Goal: Information Seeking & Learning: Find specific fact

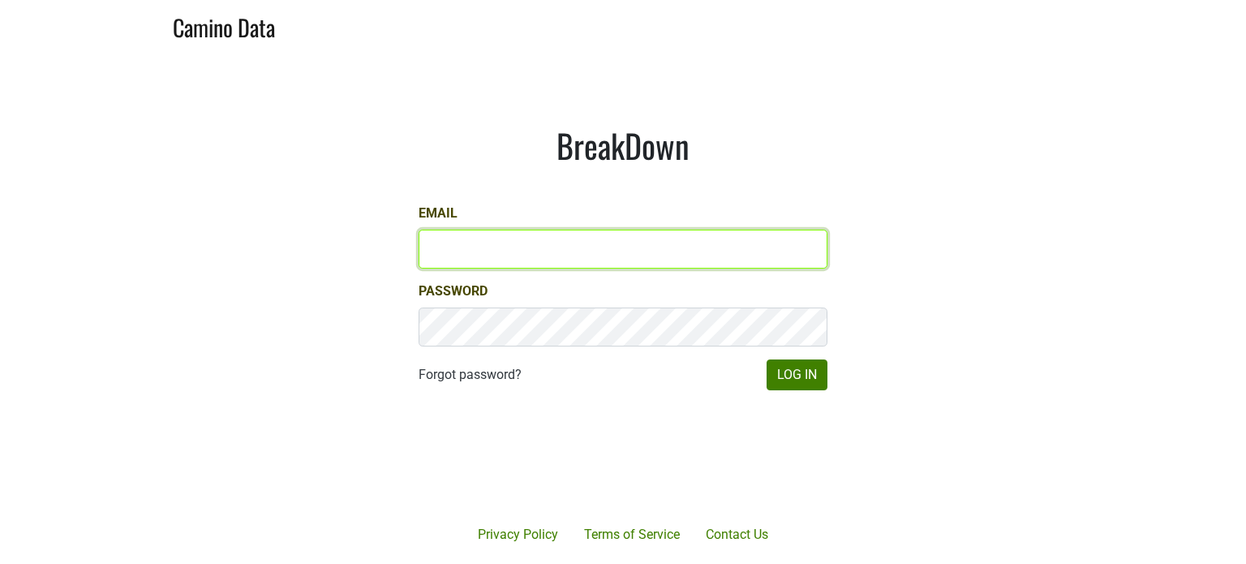
click at [440, 243] on input "Email" at bounding box center [623, 249] width 409 height 39
type input "jhusafa61@gmail.com"
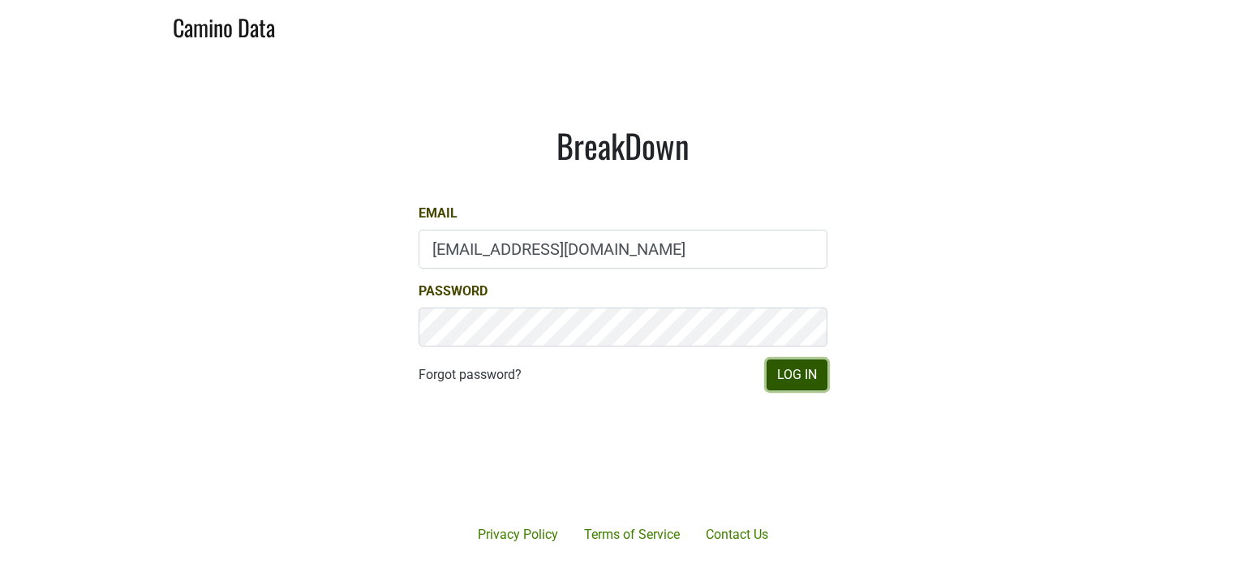
click at [799, 377] on button "Log In" at bounding box center [797, 374] width 61 height 31
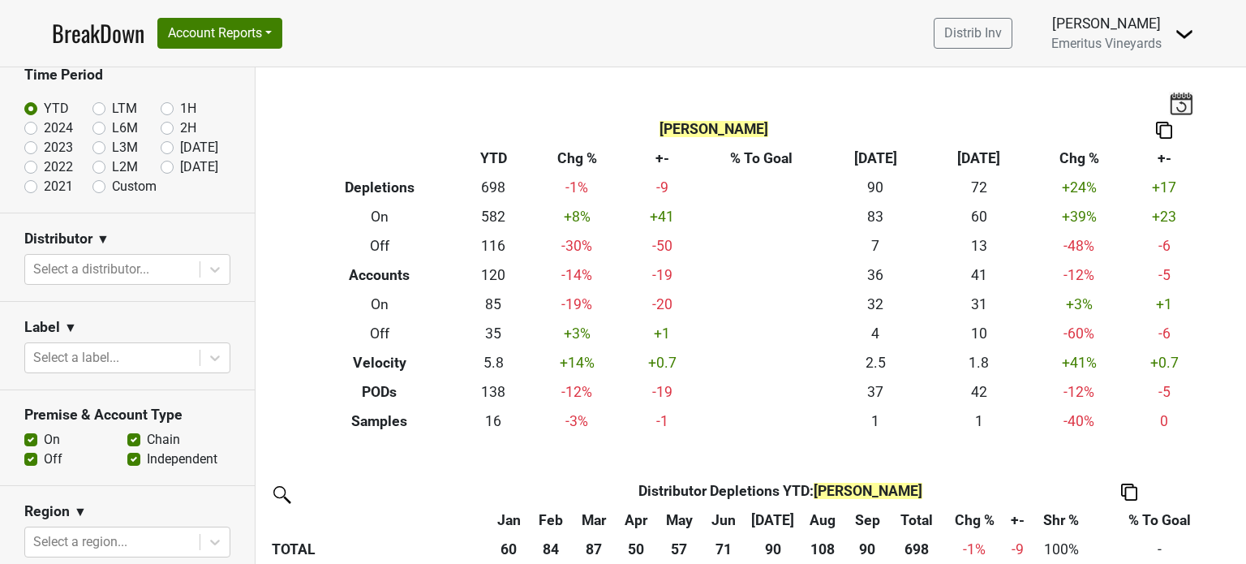
scroll to position [81, 0]
click at [221, 26] on button "Account Reports" at bounding box center [219, 33] width 125 height 31
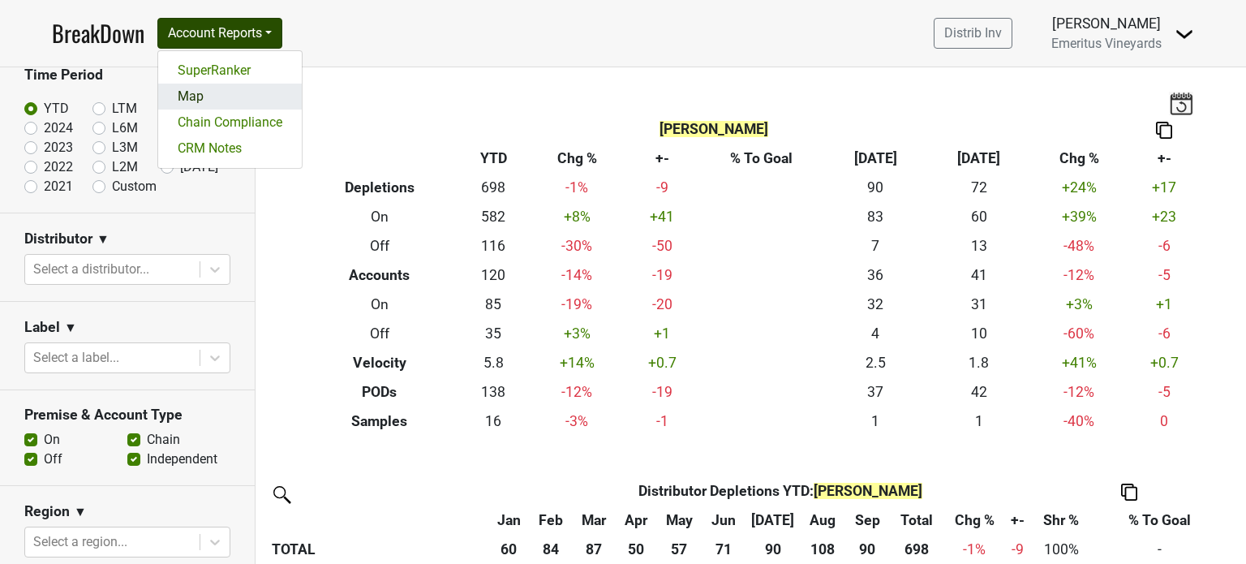
click at [201, 97] on link "Map" at bounding box center [230, 97] width 144 height 26
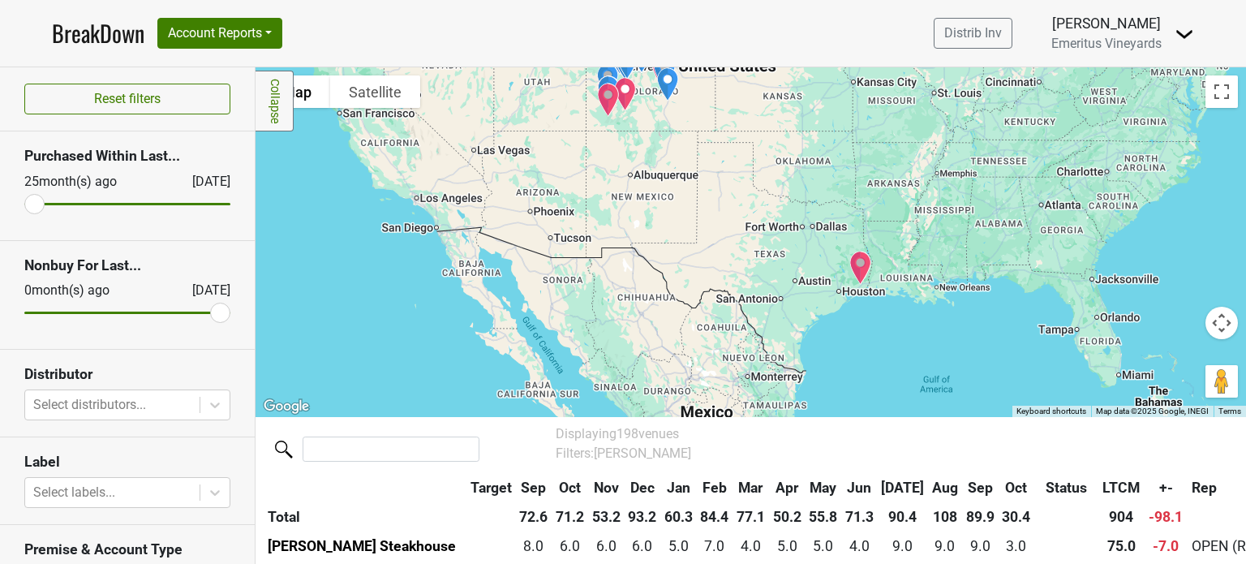
click at [853, 264] on img "Ellie Caulkins Opera House" at bounding box center [861, 267] width 36 height 47
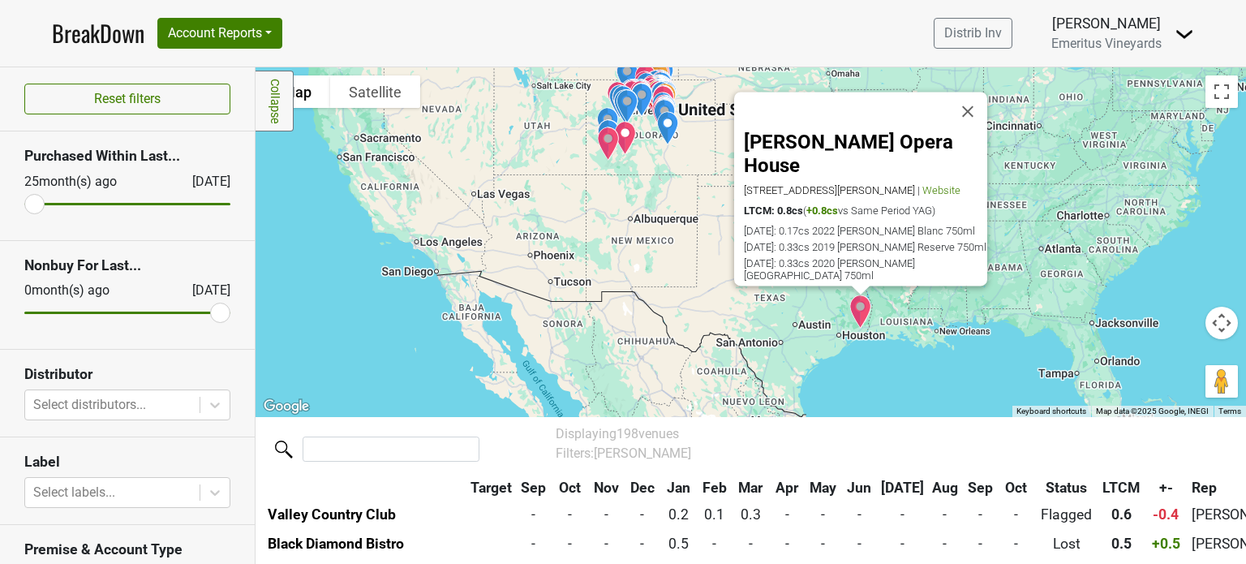
scroll to position [3712, 0]
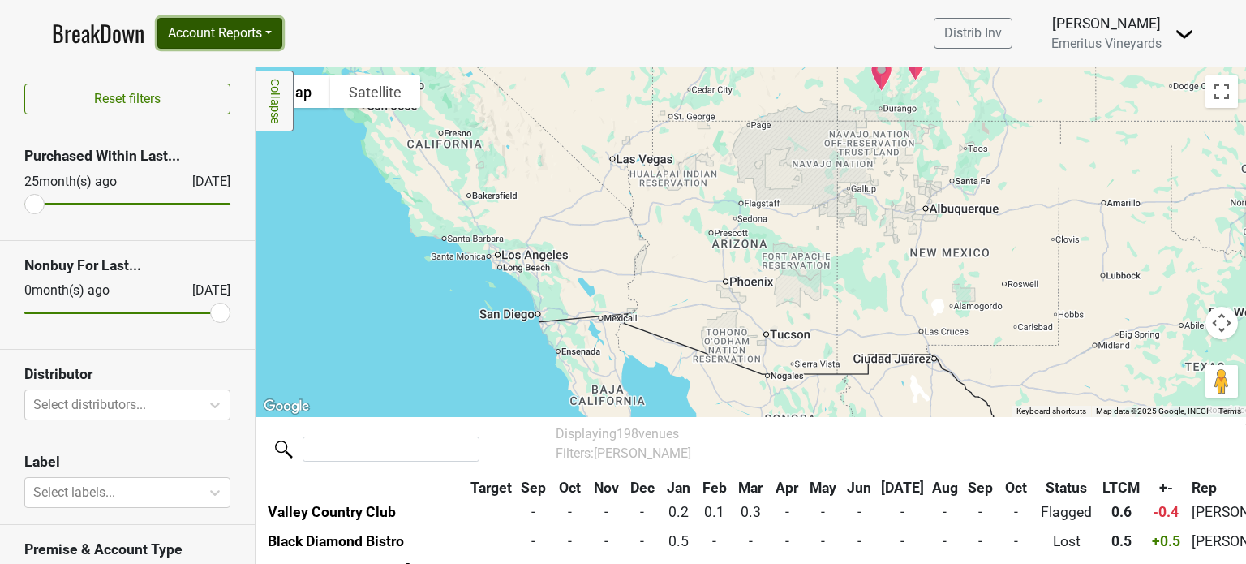
click at [214, 35] on button "Account Reports" at bounding box center [219, 33] width 125 height 31
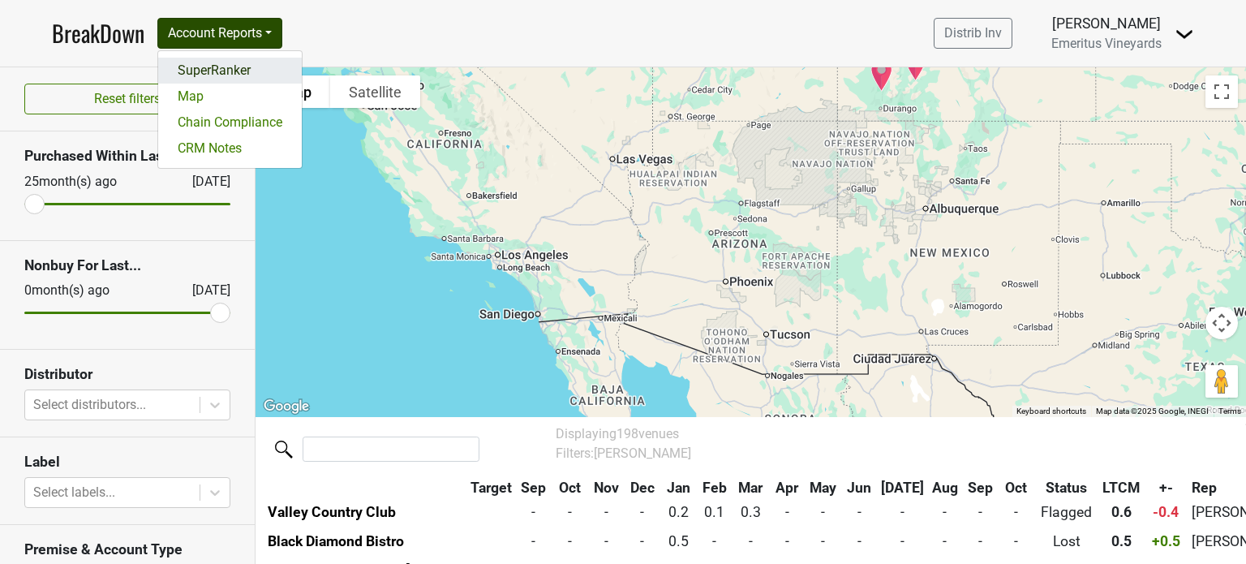
click at [222, 67] on link "SuperRanker" at bounding box center [230, 71] width 144 height 26
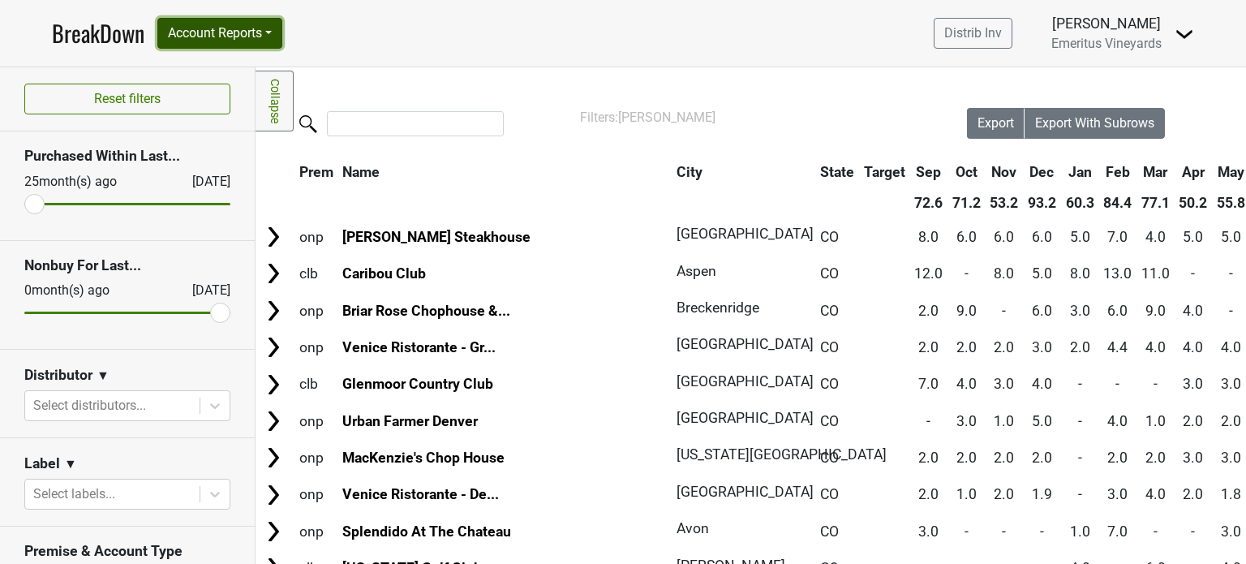
click at [255, 29] on button "Account Reports" at bounding box center [219, 33] width 125 height 31
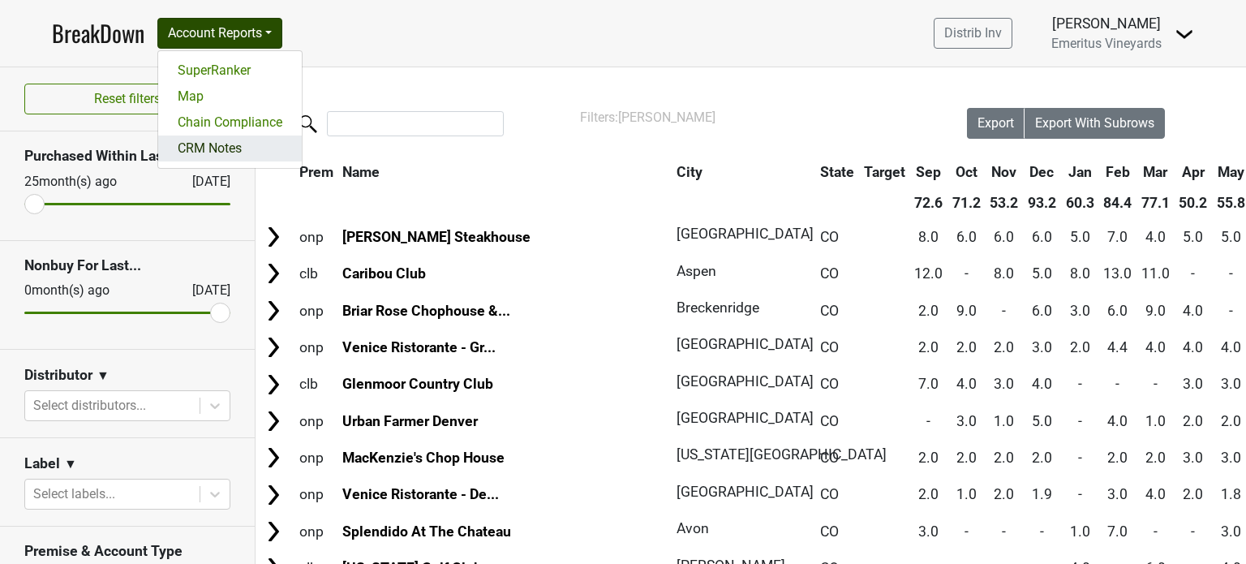
click at [241, 142] on link "CRM Notes" at bounding box center [230, 148] width 144 height 26
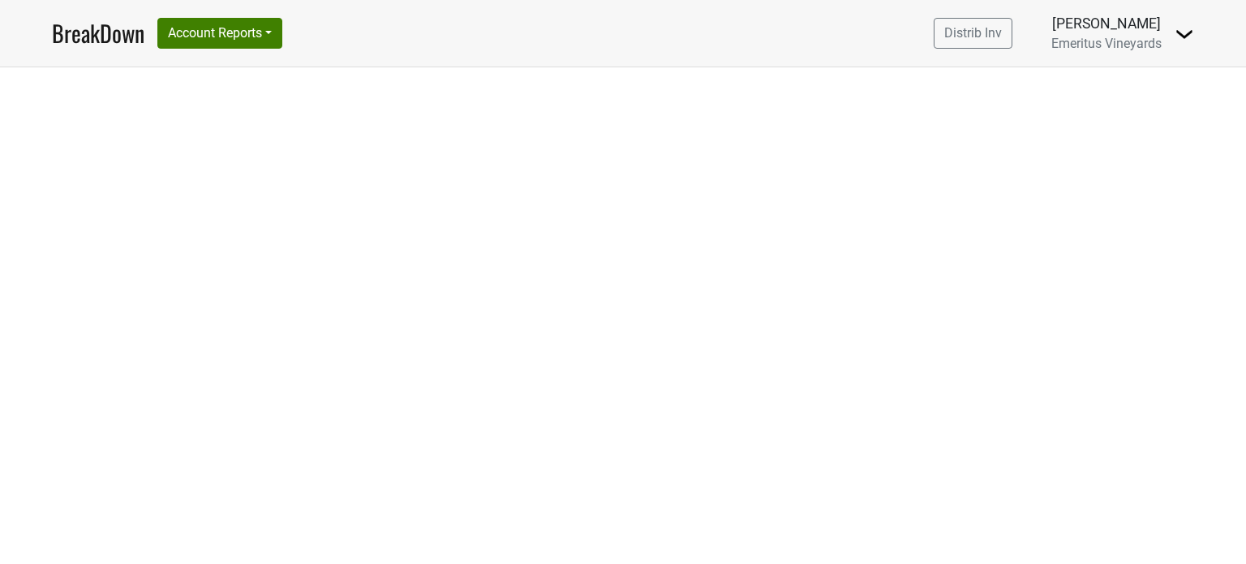
select select "CO"
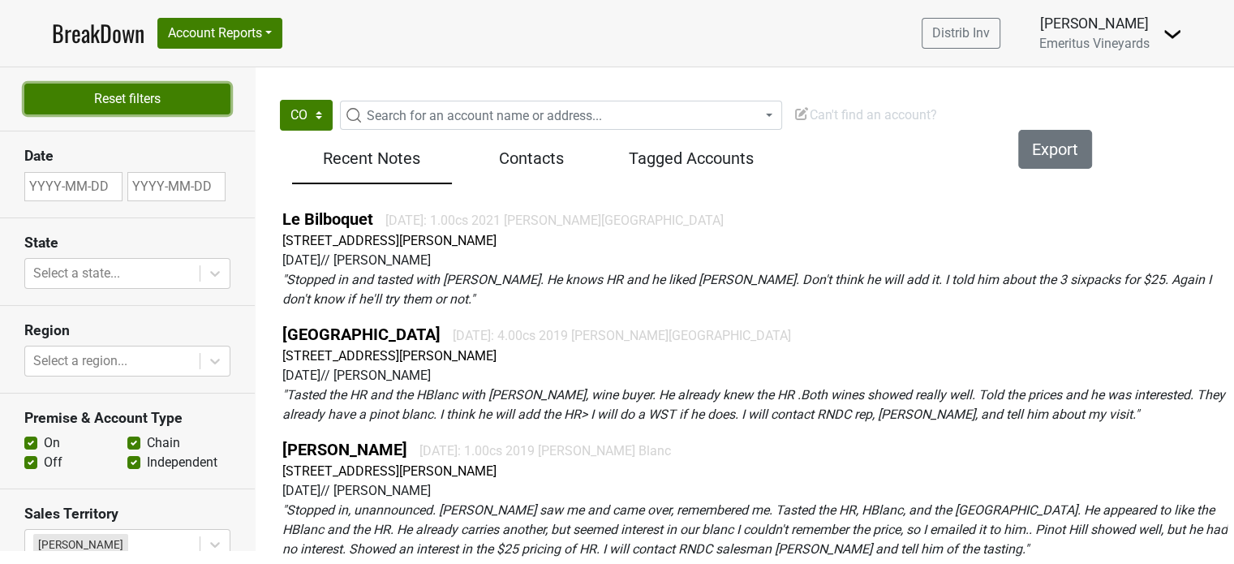
click at [175, 92] on button "Reset filters" at bounding box center [127, 99] width 206 height 31
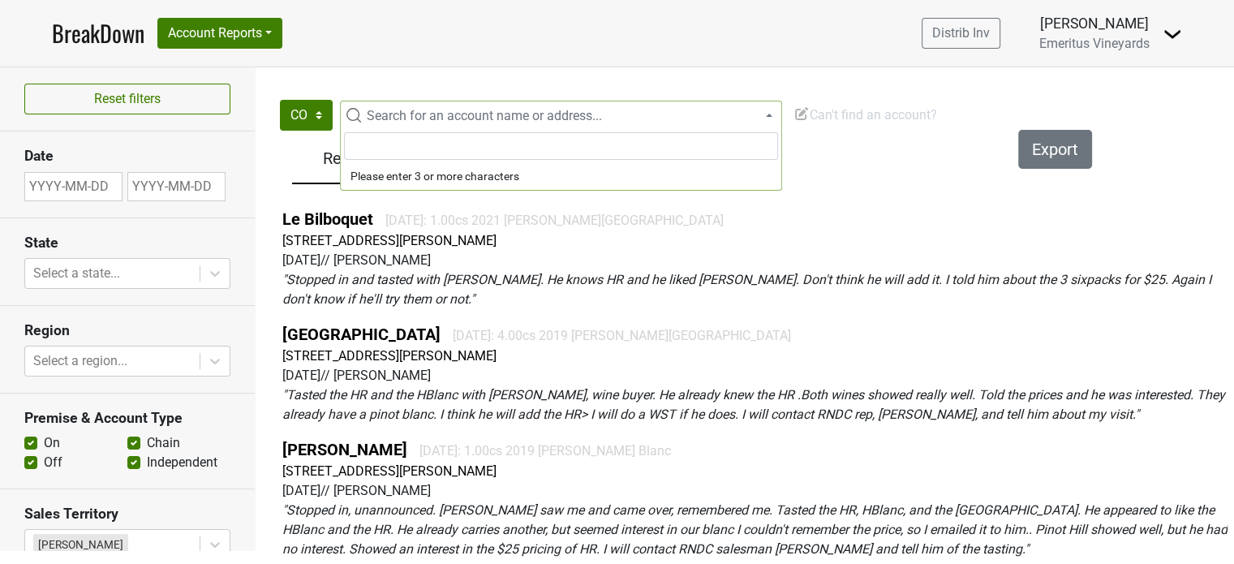
click at [421, 108] on span "Search for an account name or address..." at bounding box center [484, 115] width 235 height 15
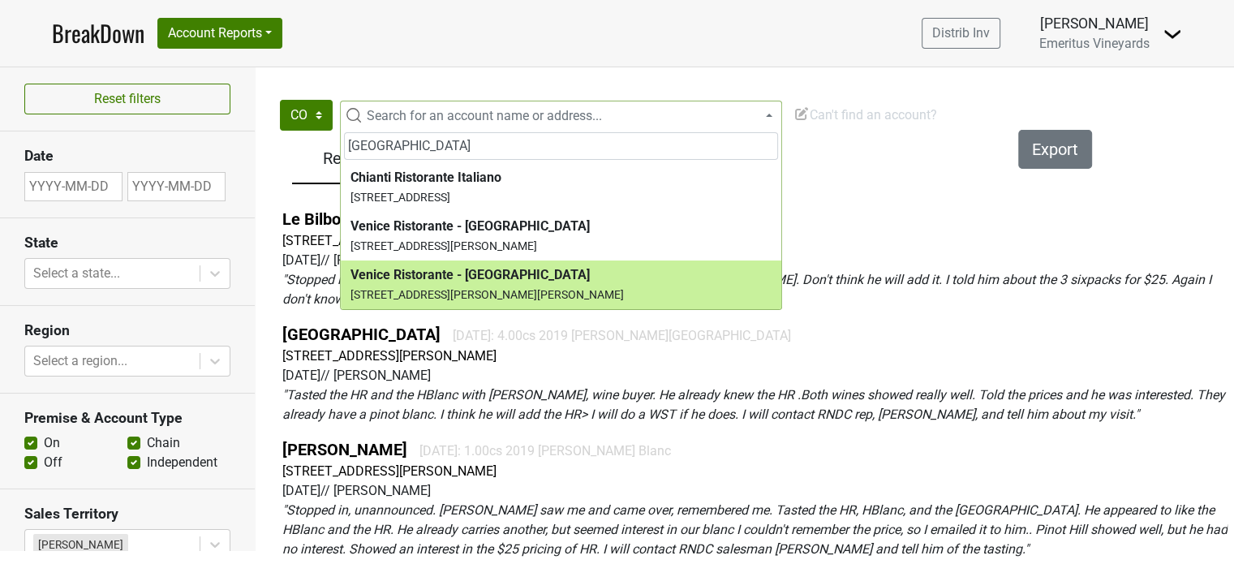
type input "VENICE"
select select "185829"
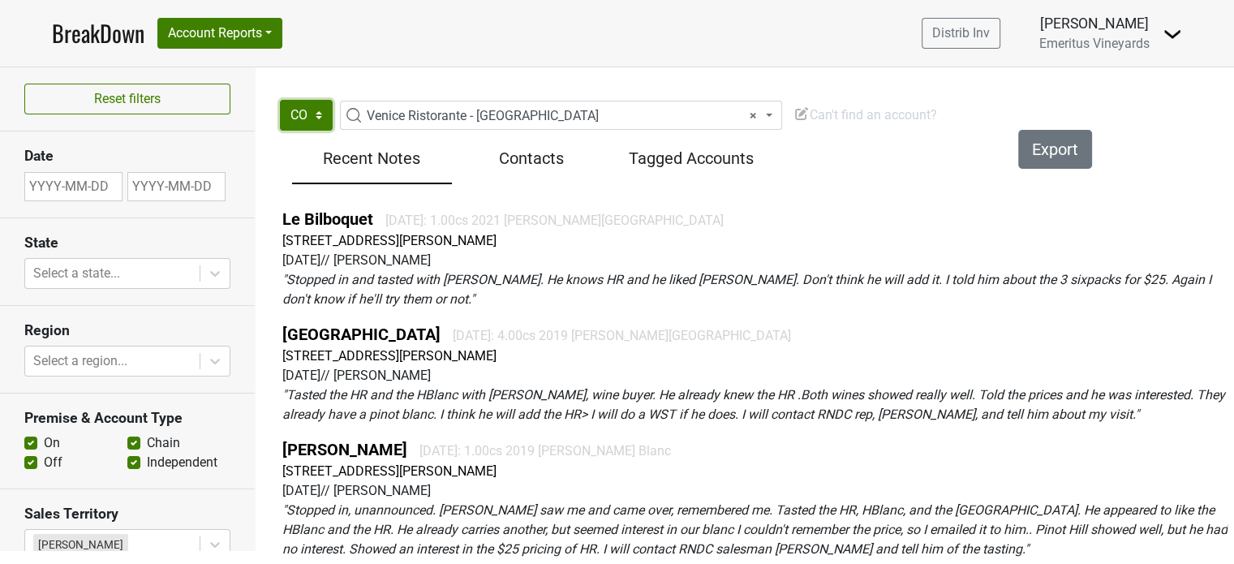
click at [297, 118] on select "CO" at bounding box center [306, 115] width 53 height 31
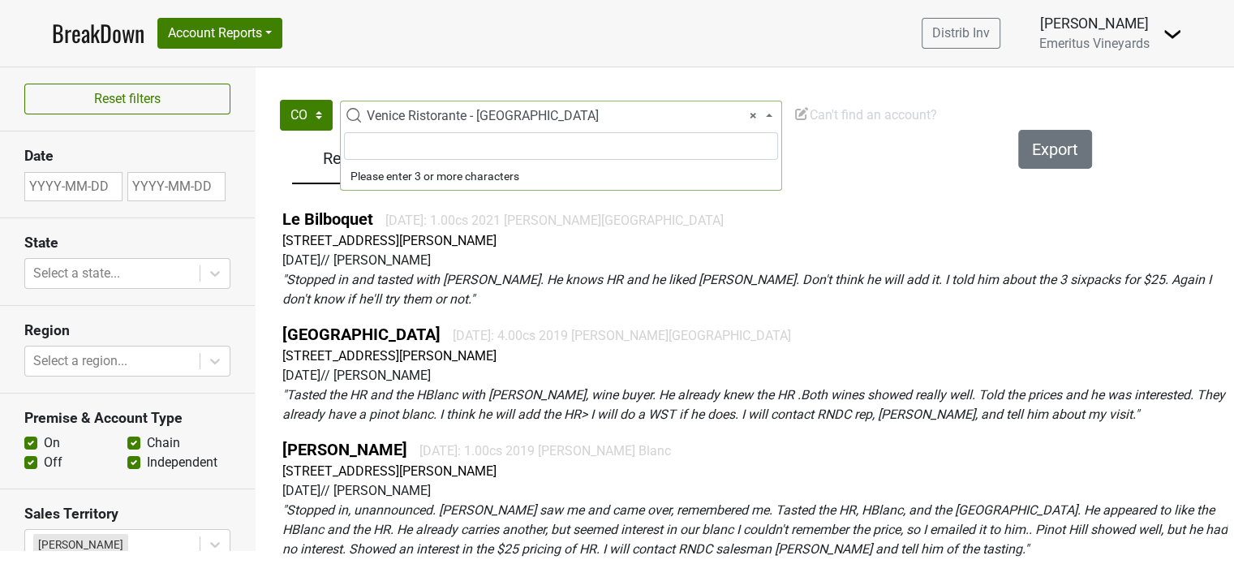
click at [659, 123] on span "× Venice Ristorante - Greenwood" at bounding box center [570, 115] width 421 height 19
type input "venice"
click at [769, 119] on span at bounding box center [770, 115] width 3 height 29
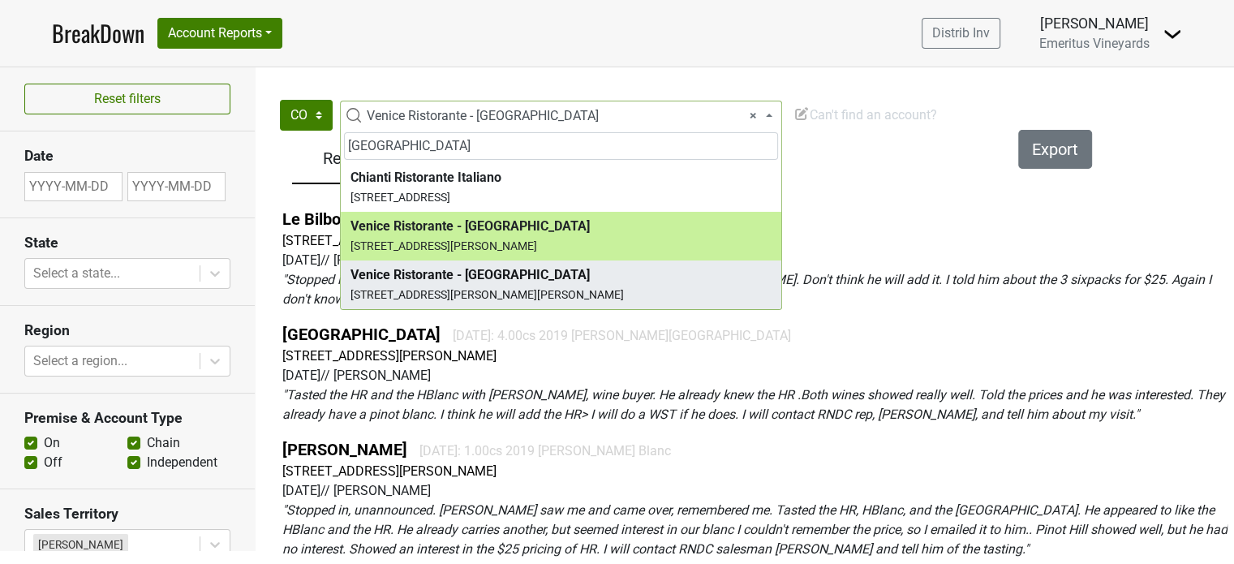
type input "venice"
select select "185830"
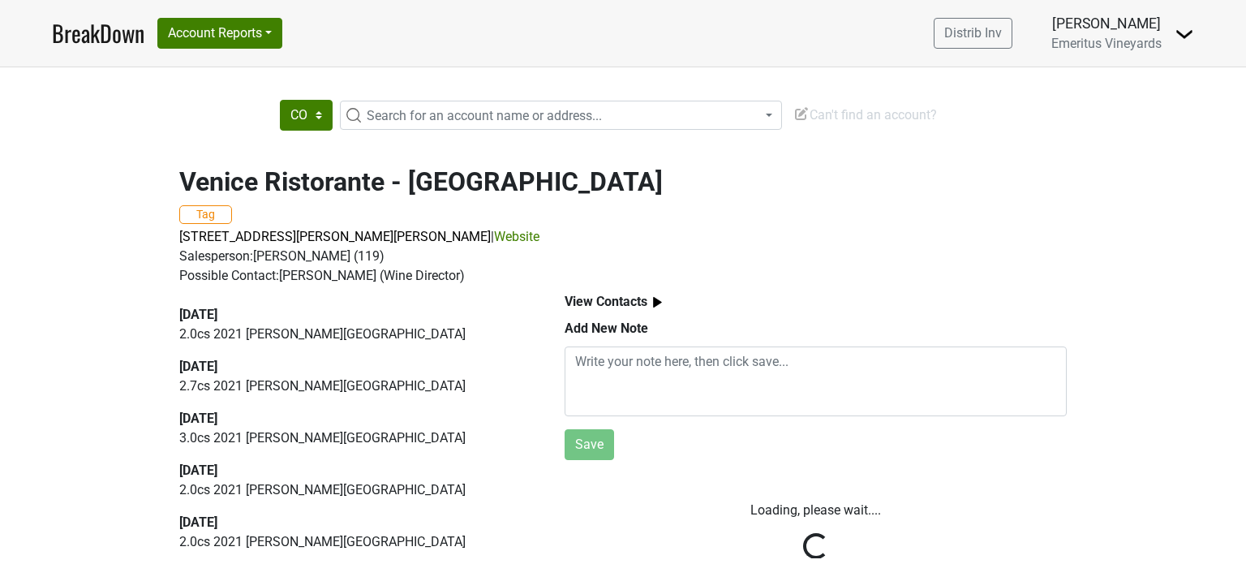
select select "CO"
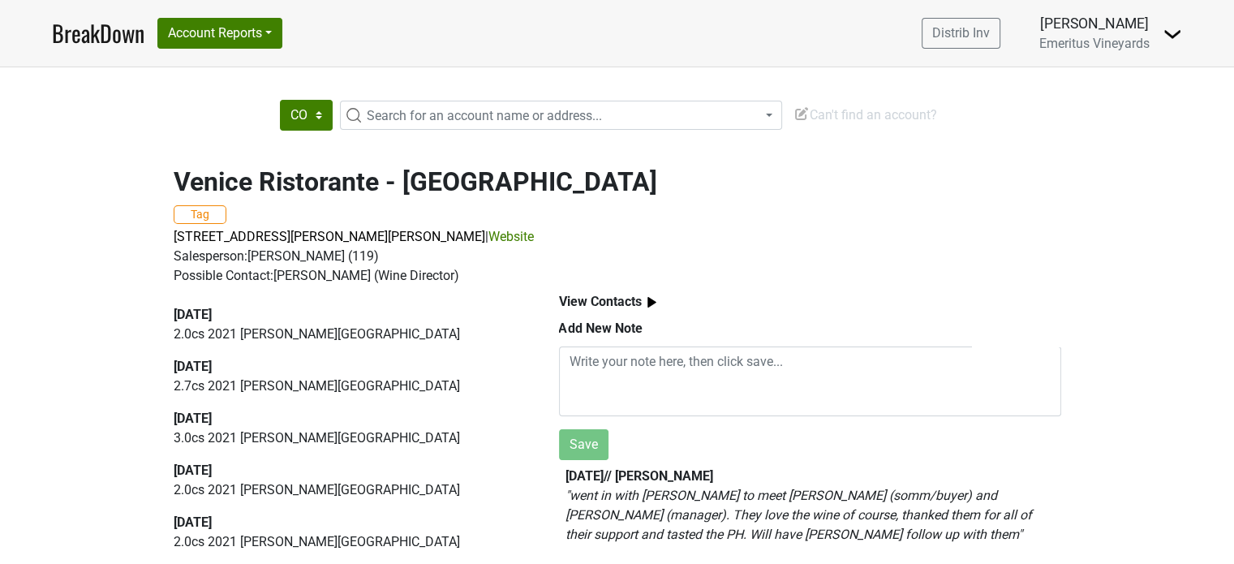
scroll to position [3, 0]
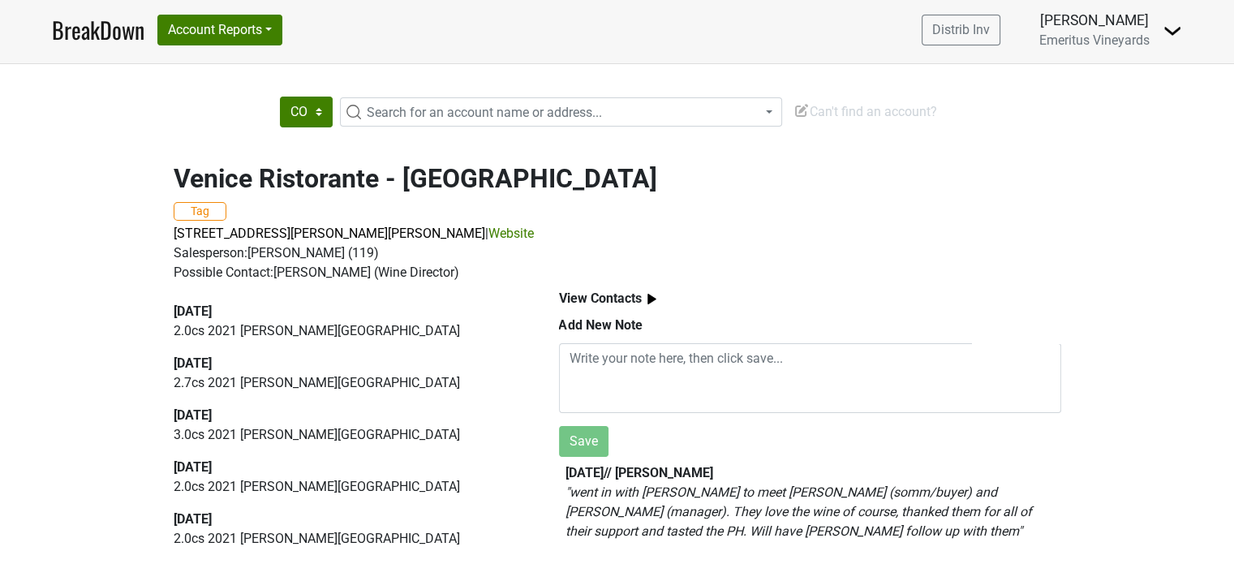
drag, startPoint x: 1, startPoint y: 7, endPoint x: 304, endPoint y: 148, distance: 334.3
click at [304, 148] on div "Venice Ristorante - Greenwood Tag [STREET_ADDRESS][PERSON_NAME][PERSON_NAME] | …" at bounding box center [617, 213] width 925 height 139
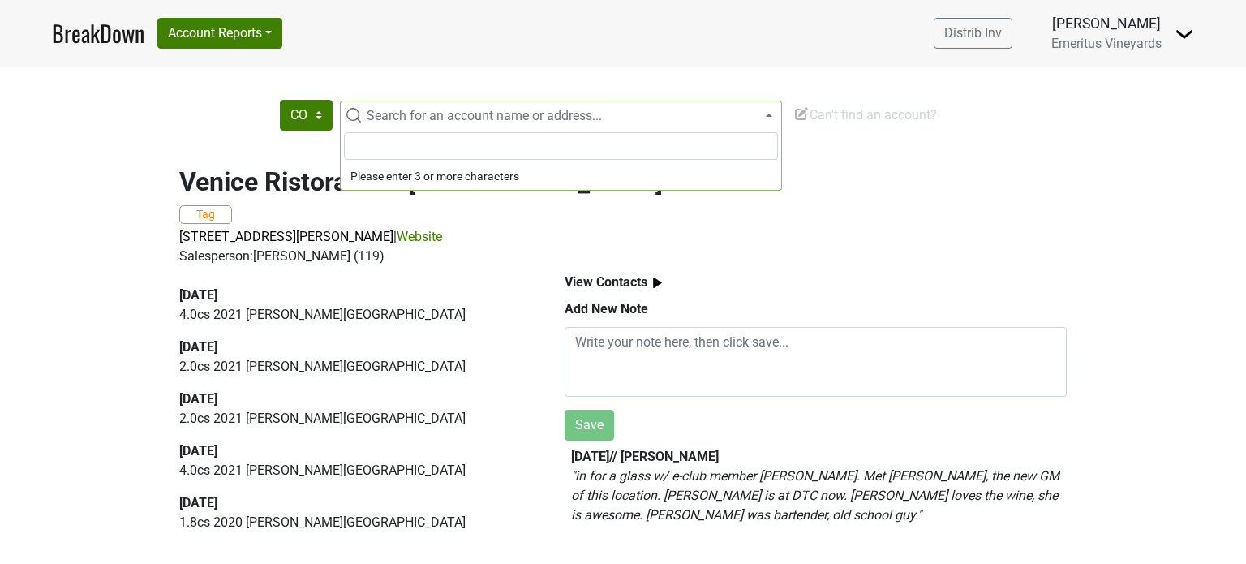
click at [423, 120] on span "Search for an account name or address..." at bounding box center [484, 115] width 235 height 15
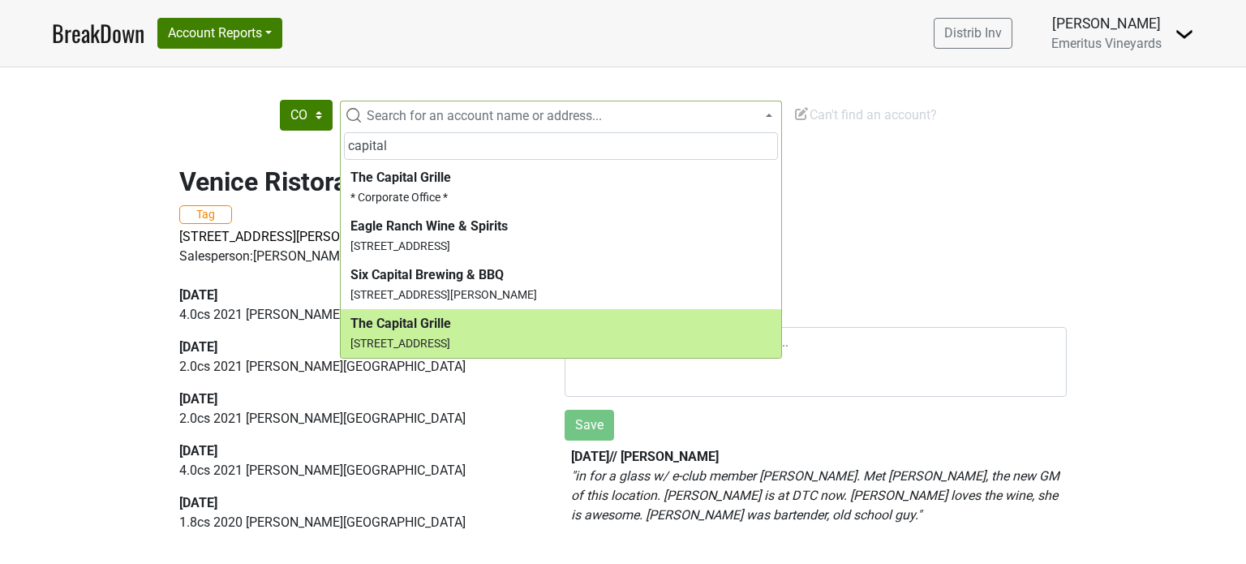
type input "capital"
select select "185258"
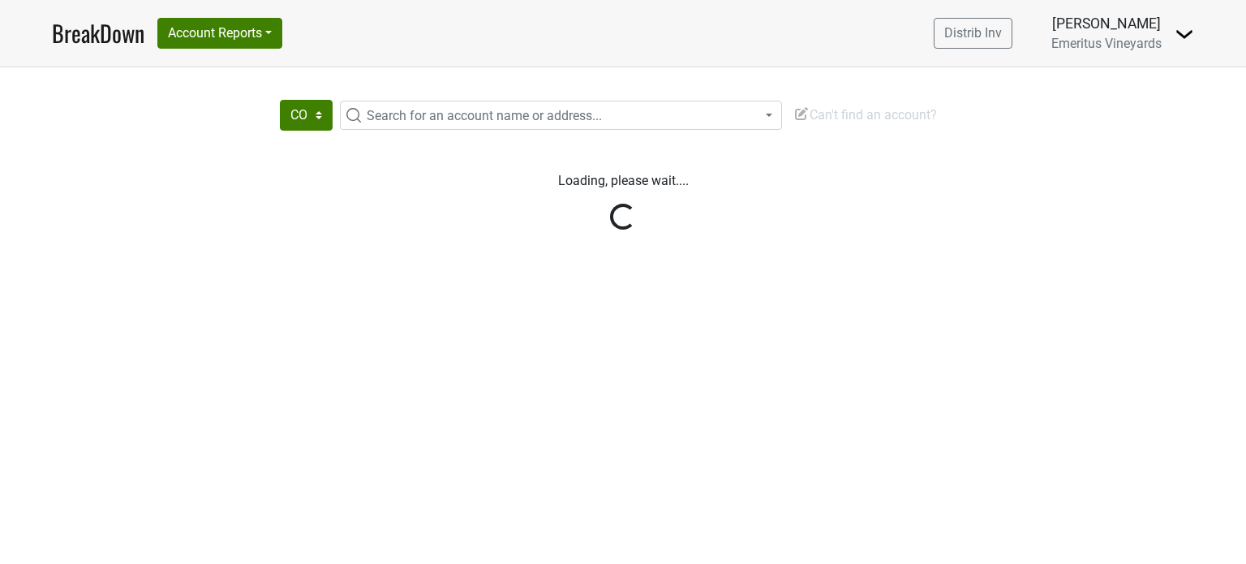
select select "CO"
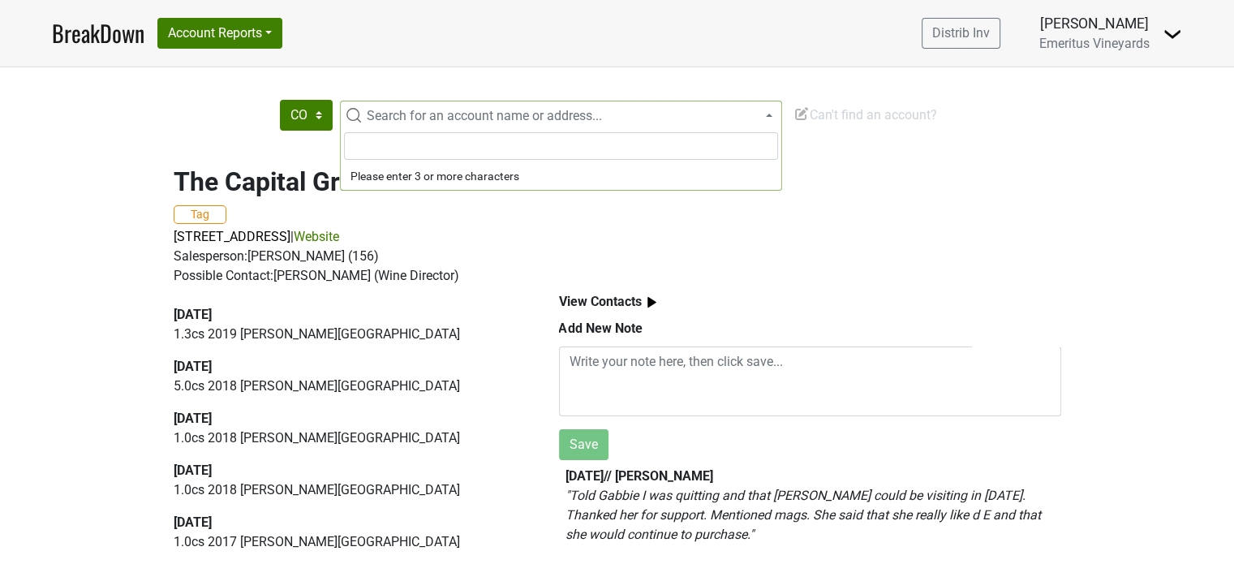
click at [510, 113] on span "Search for an account name or address..." at bounding box center [484, 115] width 235 height 15
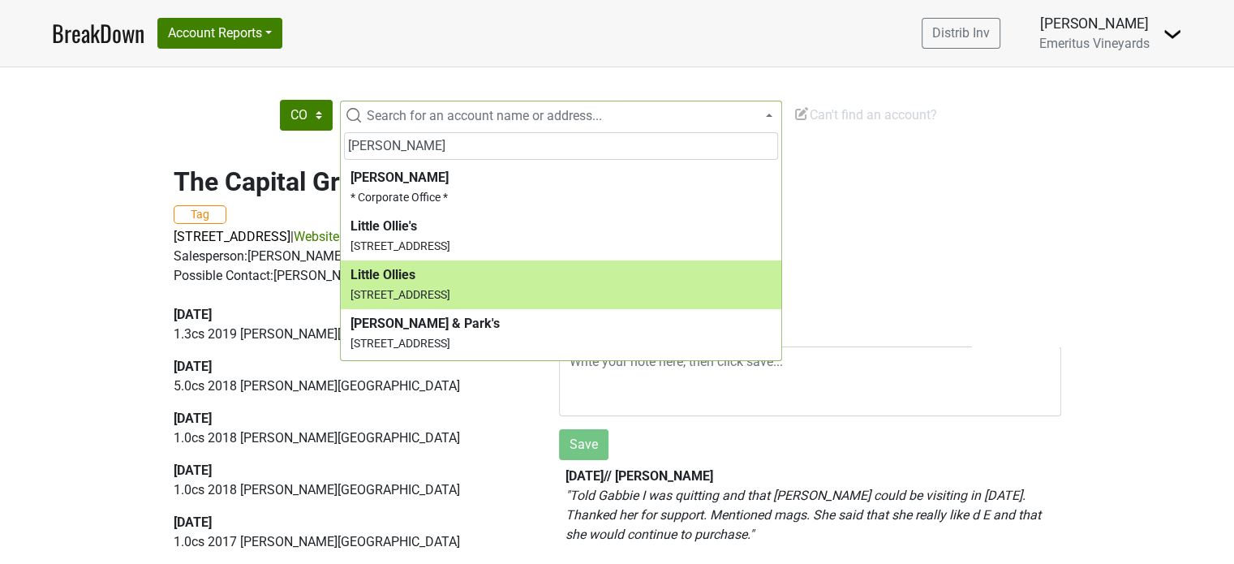
type input "[PERSON_NAME]"
select select "182756"
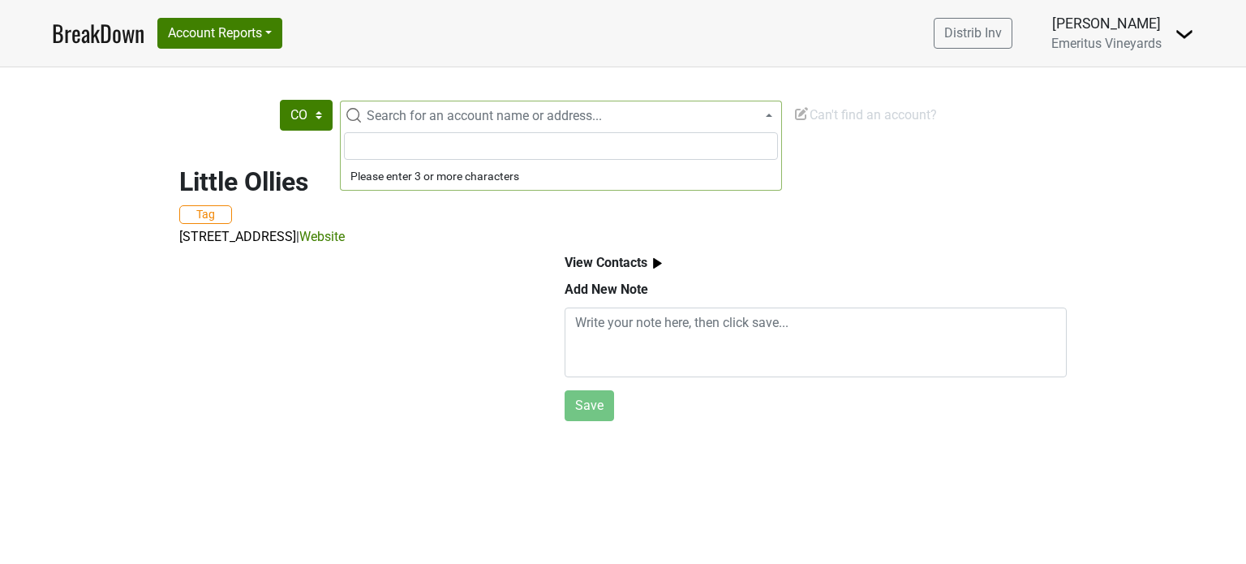
click at [424, 116] on span "Search for an account name or address..." at bounding box center [484, 115] width 235 height 15
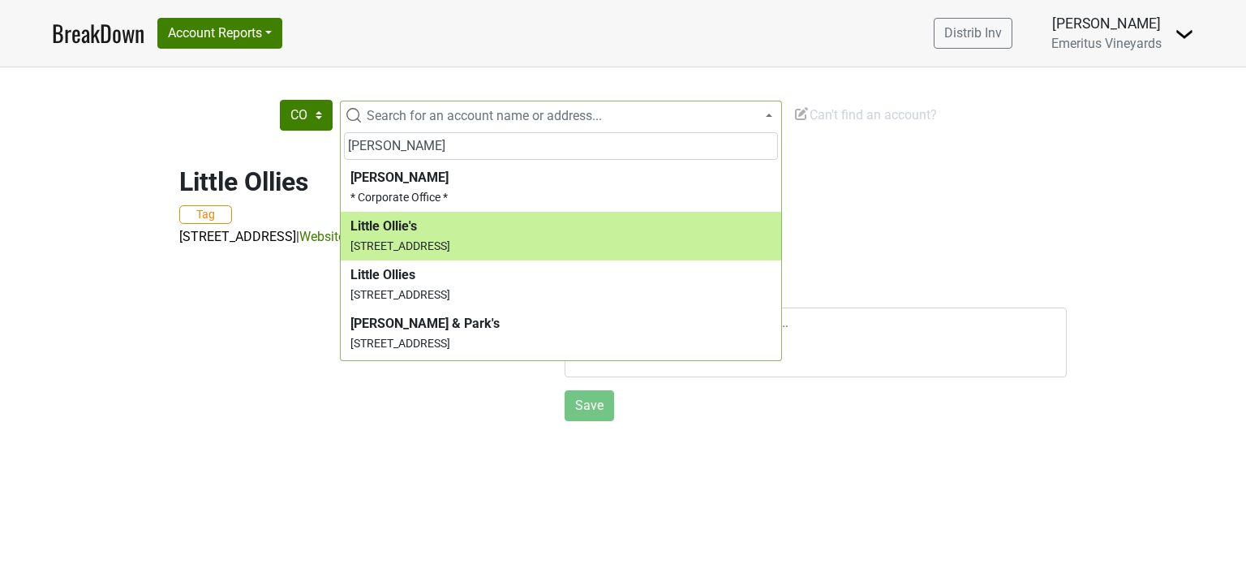
type input "[PERSON_NAME]"
select select "182757"
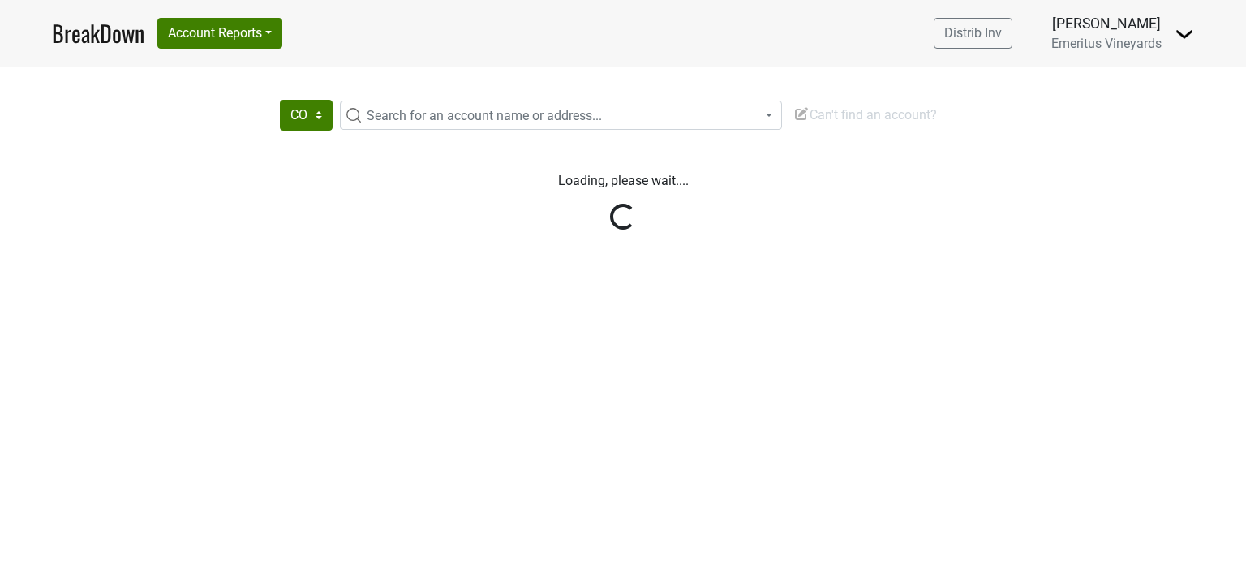
select select "CO"
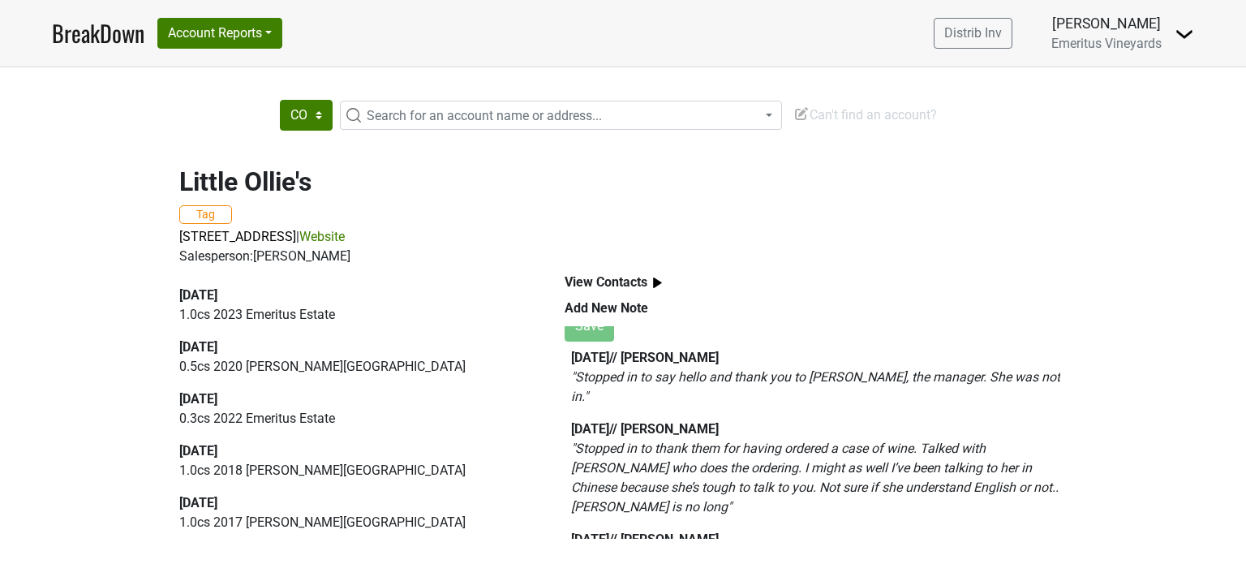
scroll to position [81, 0]
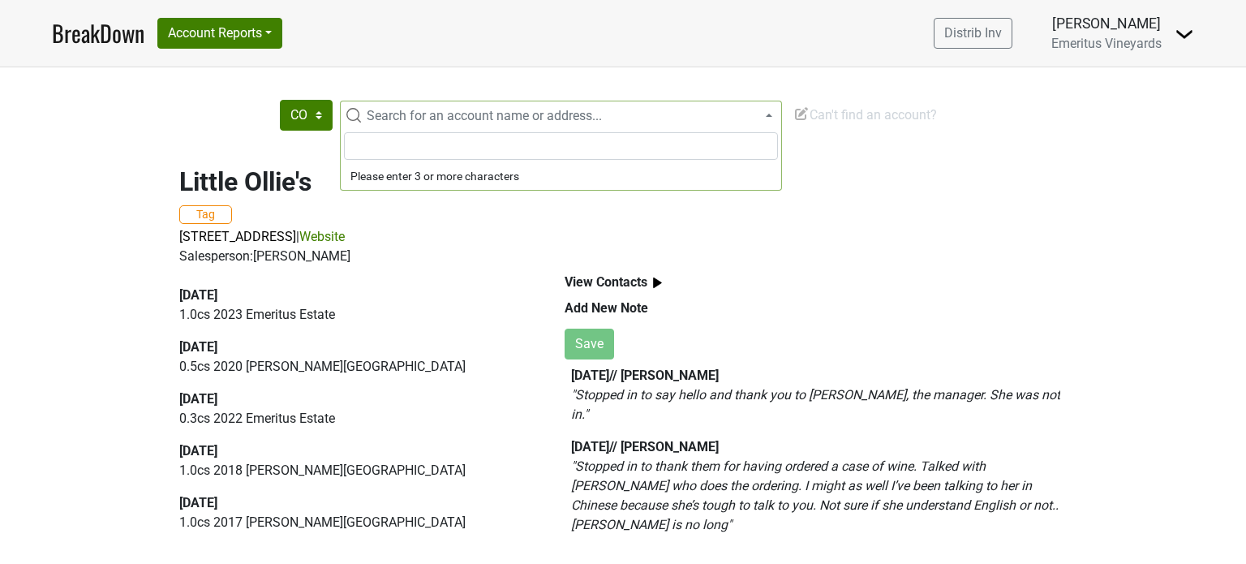
click at [602, 117] on span "Search for an account name or address..." at bounding box center [484, 115] width 235 height 15
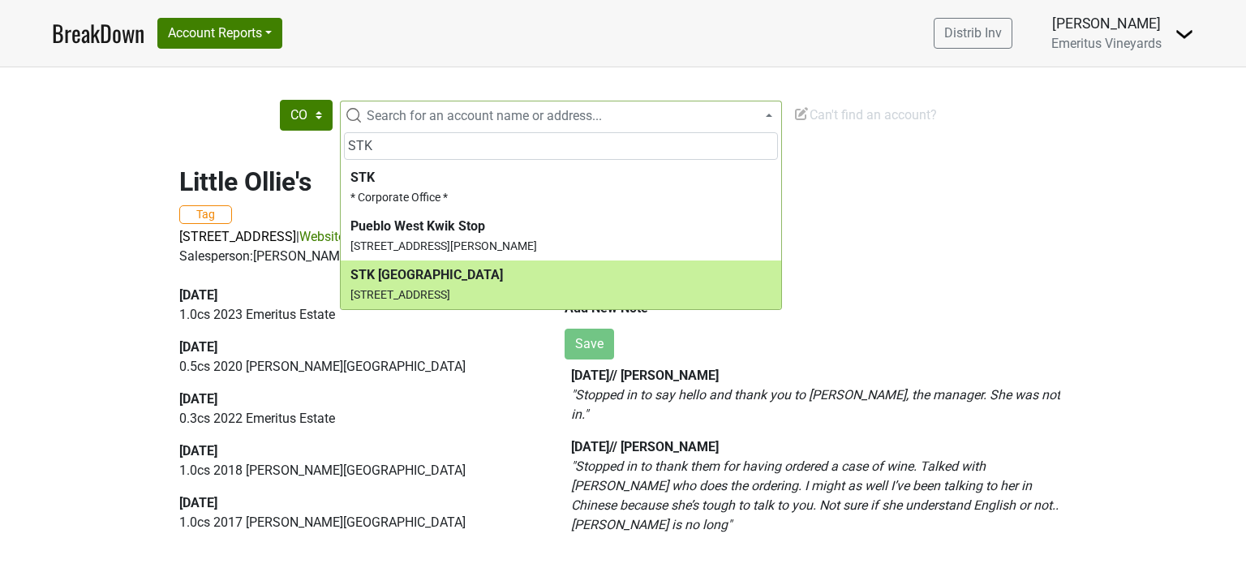
type input "STK"
select select "184861"
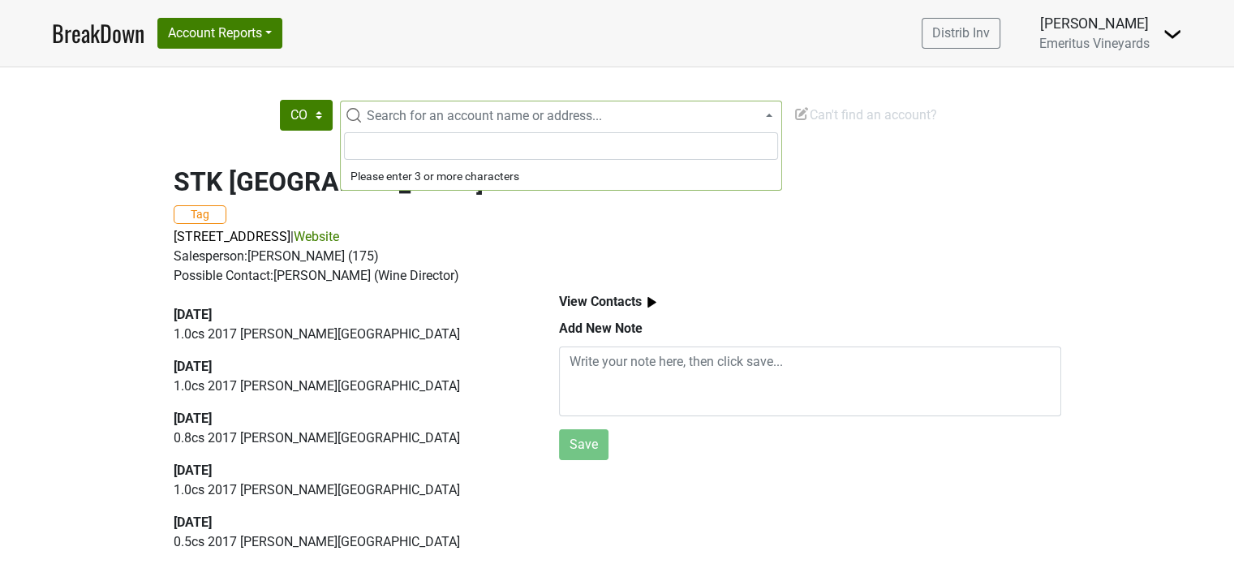
click at [415, 112] on span "Search for an account name or address..." at bounding box center [484, 115] width 235 height 15
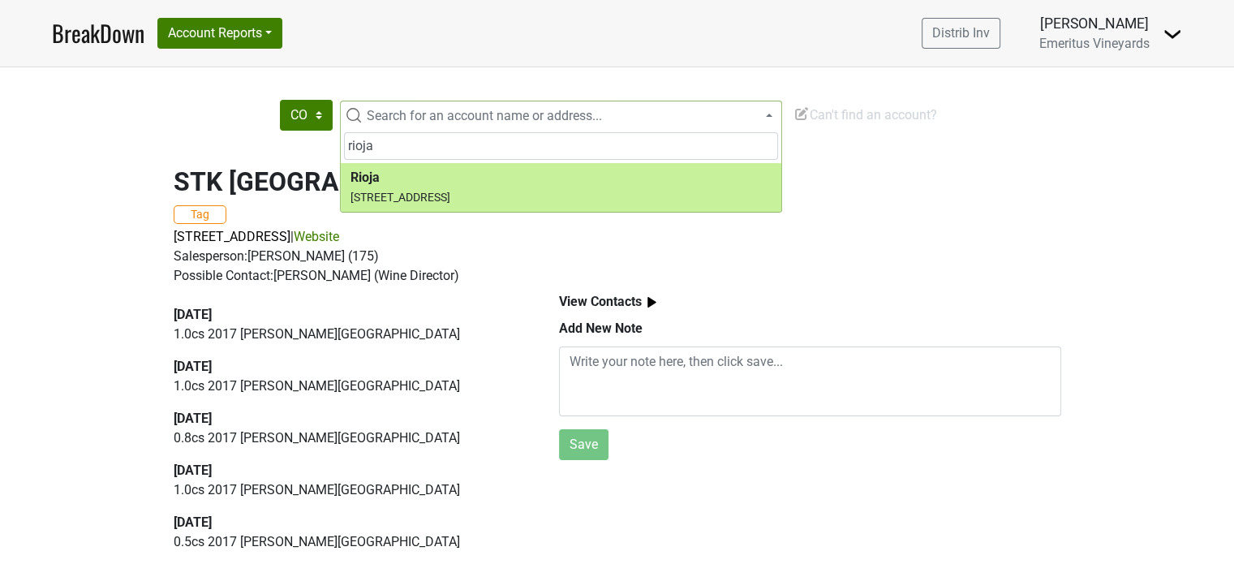
type input "rioja"
select select "184280"
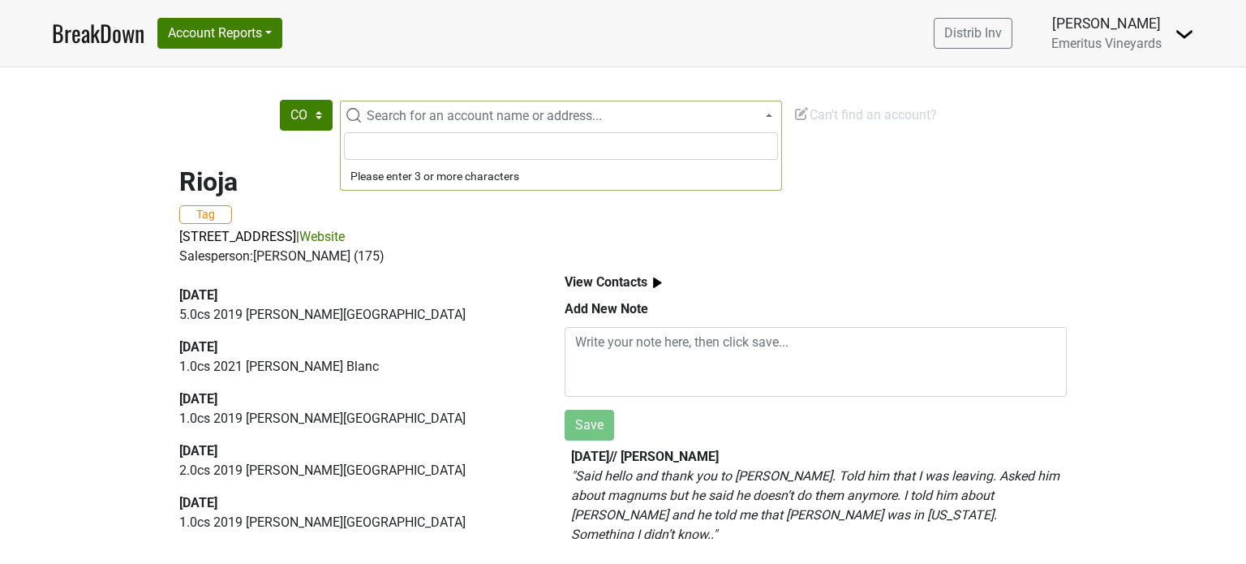
click at [392, 117] on span "Search for an account name or address..." at bounding box center [484, 115] width 235 height 15
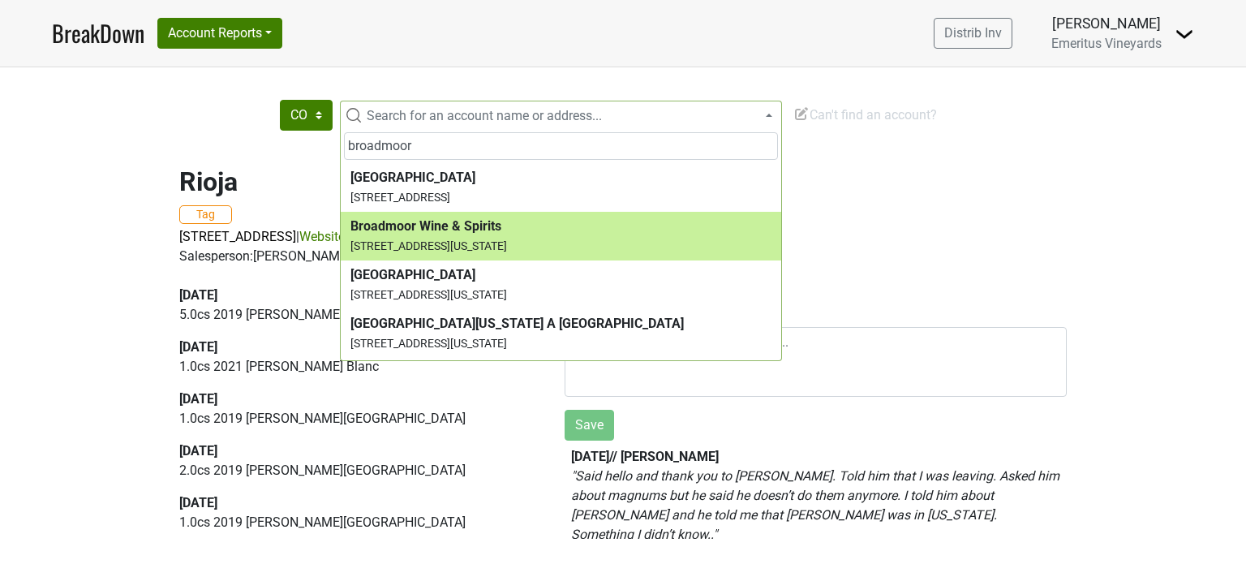
type input "broadmoor"
select select "234211"
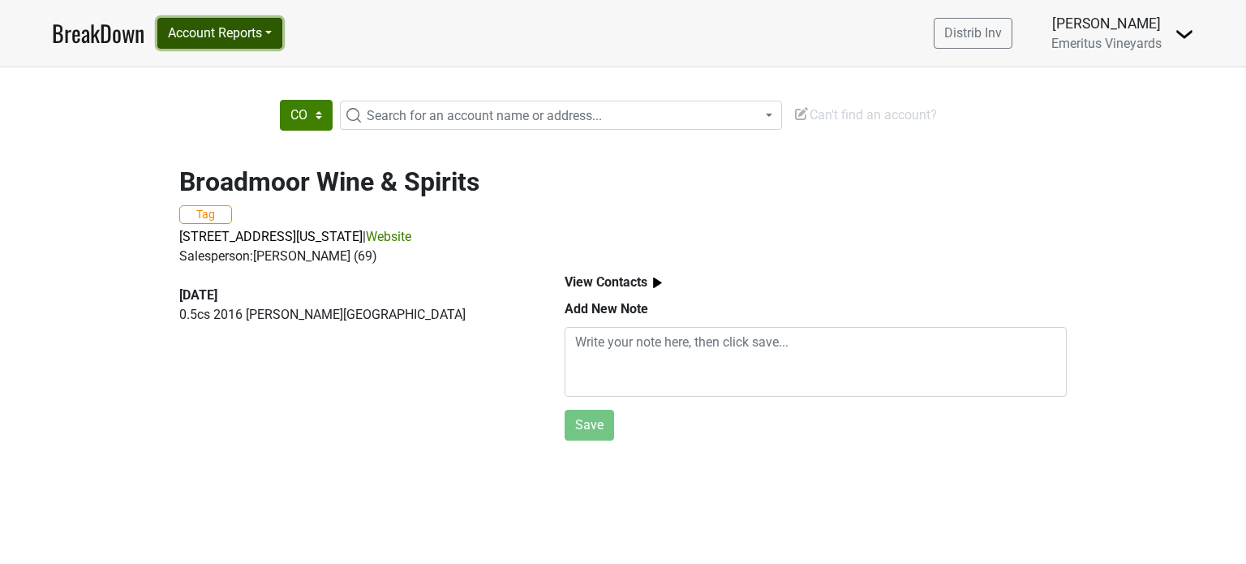
click at [225, 26] on button "Account Reports" at bounding box center [219, 33] width 125 height 31
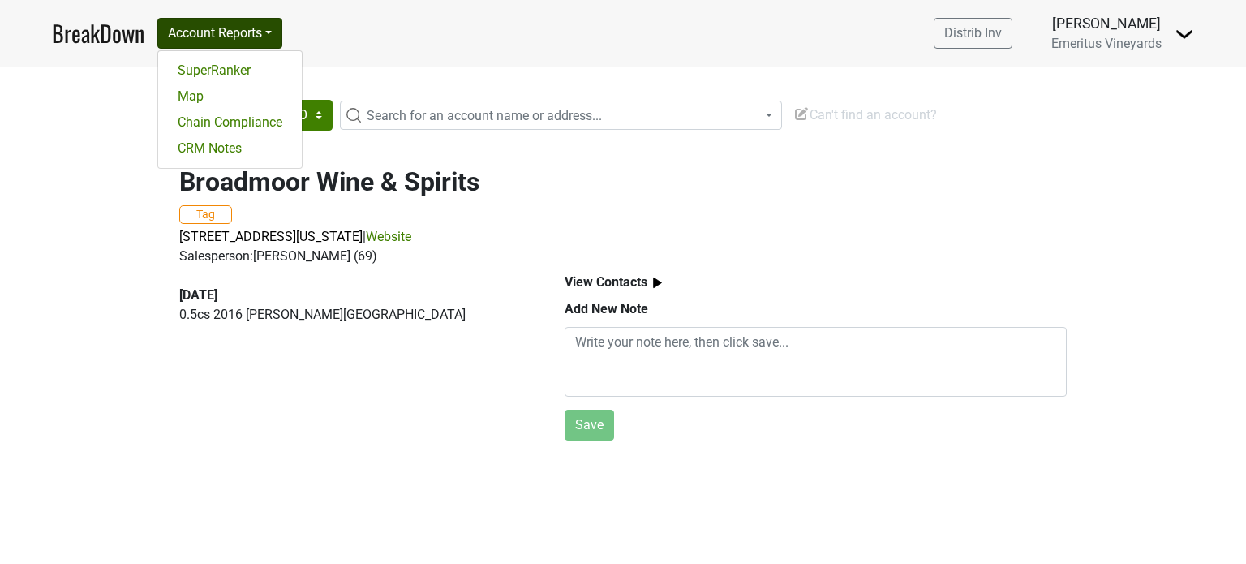
click at [354, 55] on nav "BreakDown Account Reports SuperRanker Map Chain Compliance CRM Notes Distrib In…" at bounding box center [623, 33] width 1168 height 67
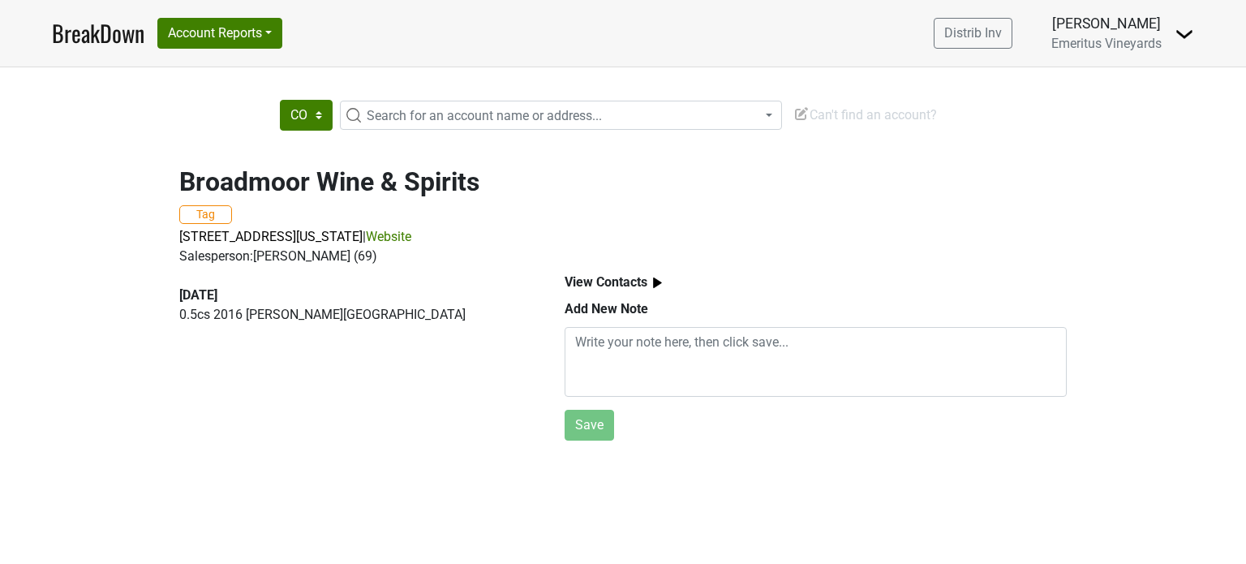
drag, startPoint x: 257, startPoint y: 256, endPoint x: 424, endPoint y: 268, distance: 167.5
click at [424, 268] on div "Broadmoor Wine & Spirits Tag [STREET_ADDRESS][US_STATE] | Website Salesperson: …" at bounding box center [623, 297] width 925 height 300
click at [416, 281] on div "[DATE] 0.5 cs 2016 [PERSON_NAME][GEOGRAPHIC_DATA]" at bounding box center [353, 356] width 385 height 181
click at [363, 236] on span "[STREET_ADDRESS][US_STATE]" at bounding box center [270, 236] width 183 height 15
click at [247, 32] on button "Account Reports" at bounding box center [219, 33] width 125 height 31
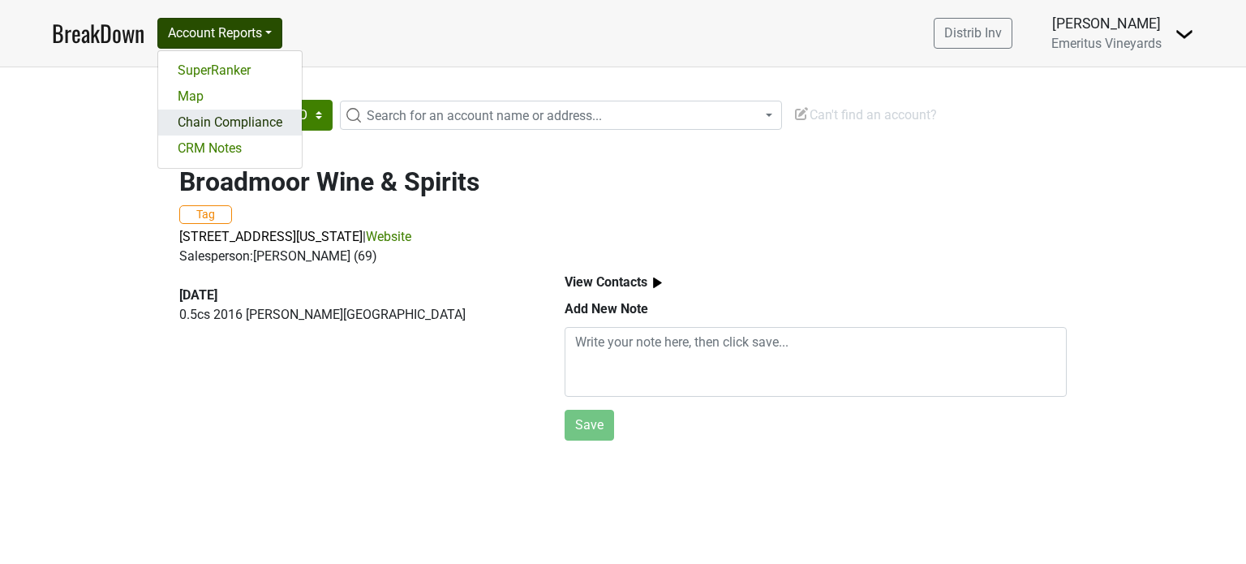
click at [237, 119] on link "Chain Compliance" at bounding box center [230, 123] width 144 height 26
